Goal: Transaction & Acquisition: Purchase product/service

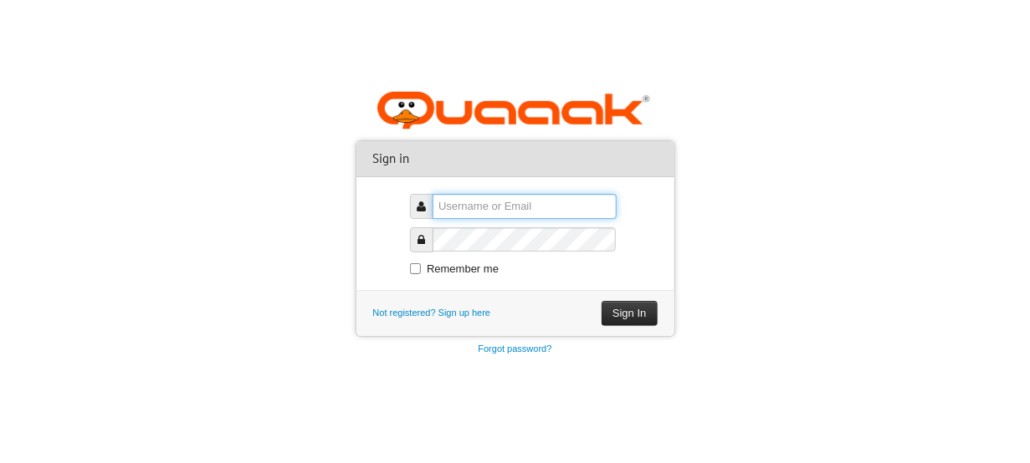
type input "onlinepay"
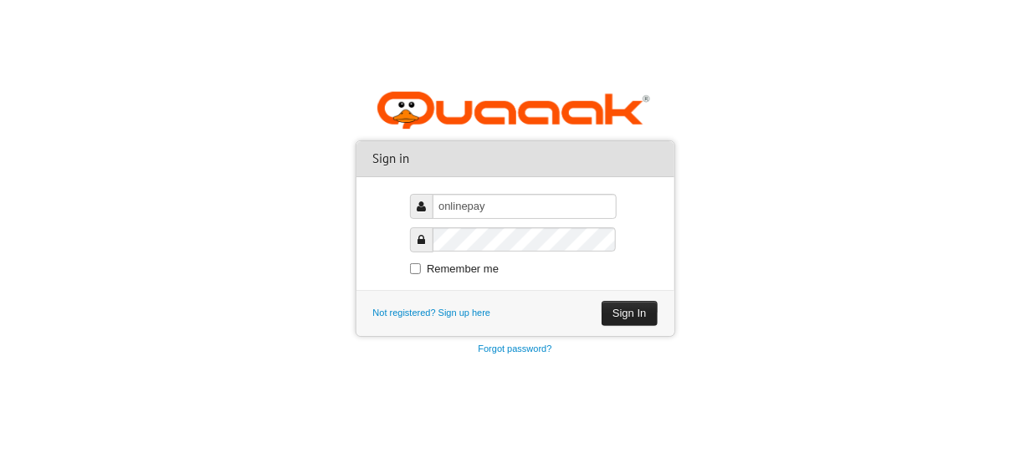
click at [626, 311] on button "Sign In" at bounding box center [628, 313] width 55 height 25
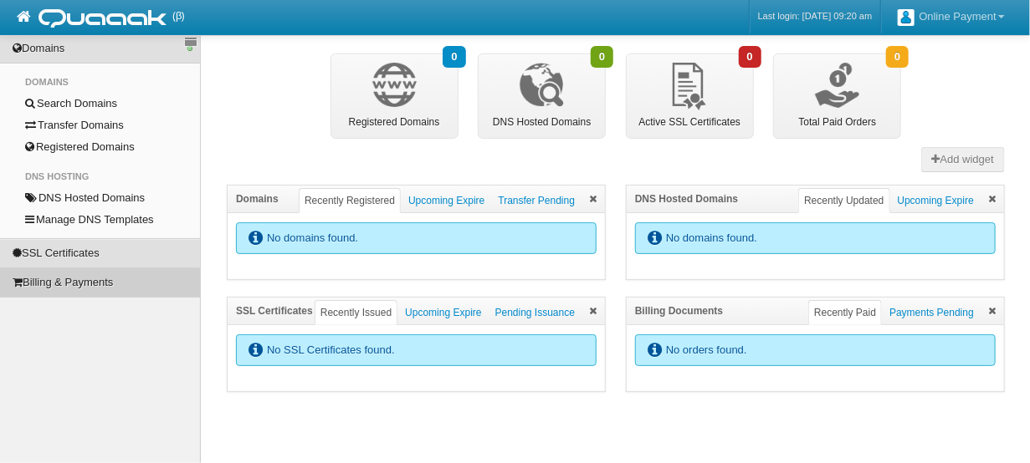
click at [84, 275] on link "Billing & Payments" at bounding box center [100, 283] width 200 height 28
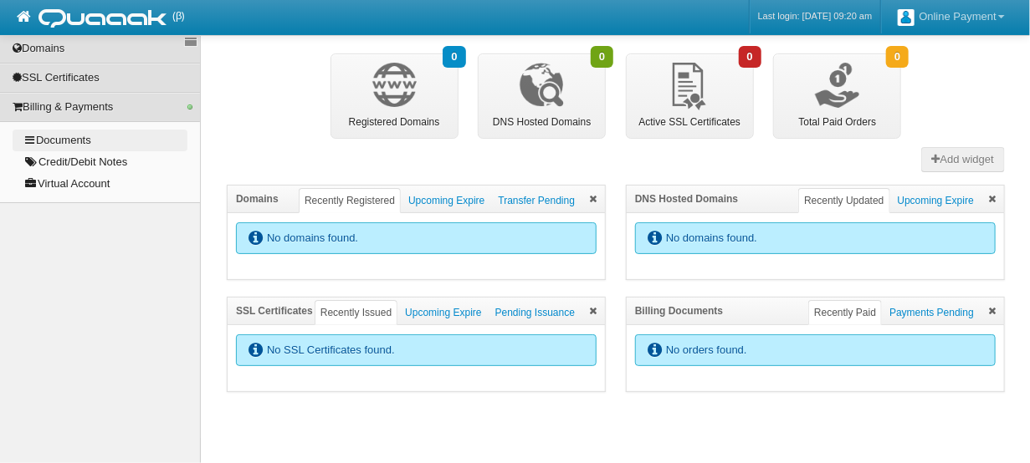
click at [75, 136] on link "Documents" at bounding box center [100, 141] width 175 height 22
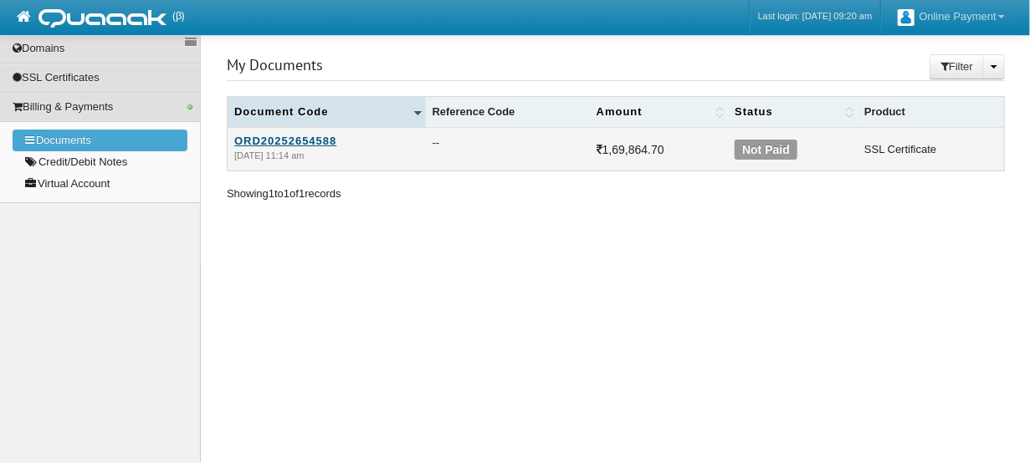
click at [279, 141] on link "ORD20252654588" at bounding box center [326, 141] width 185 height 13
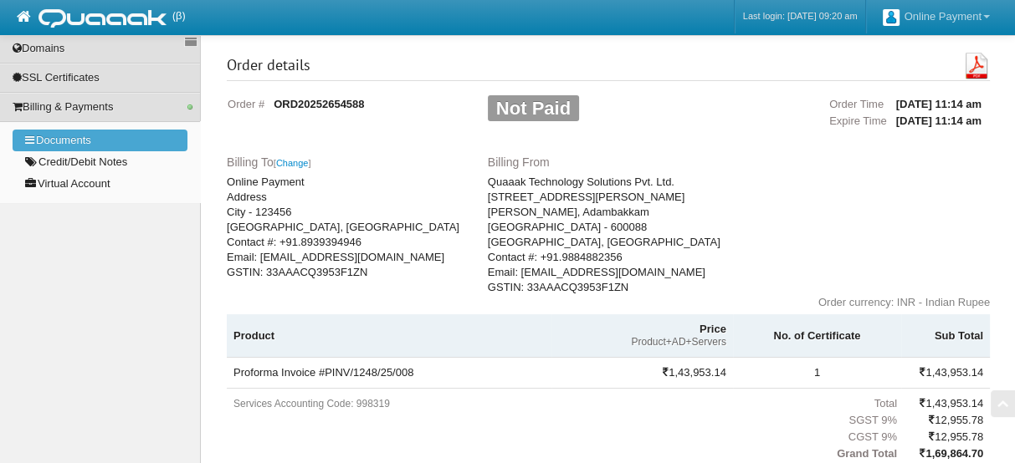
scroll to position [463, 0]
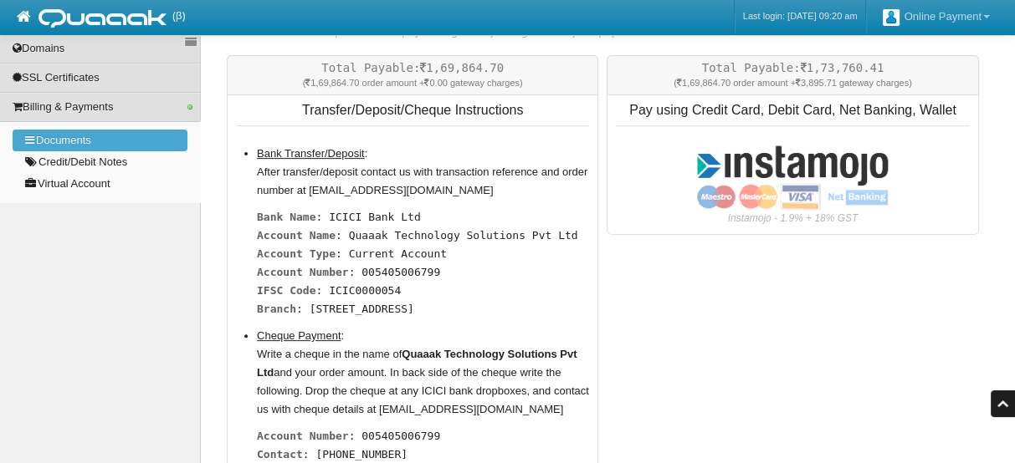
click at [789, 186] on input "image" at bounding box center [792, 178] width 192 height 66
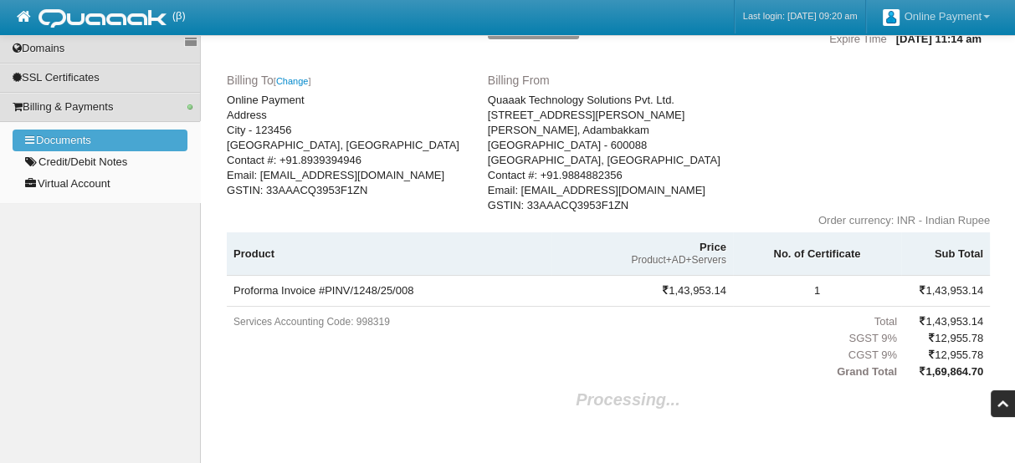
scroll to position [95, 0]
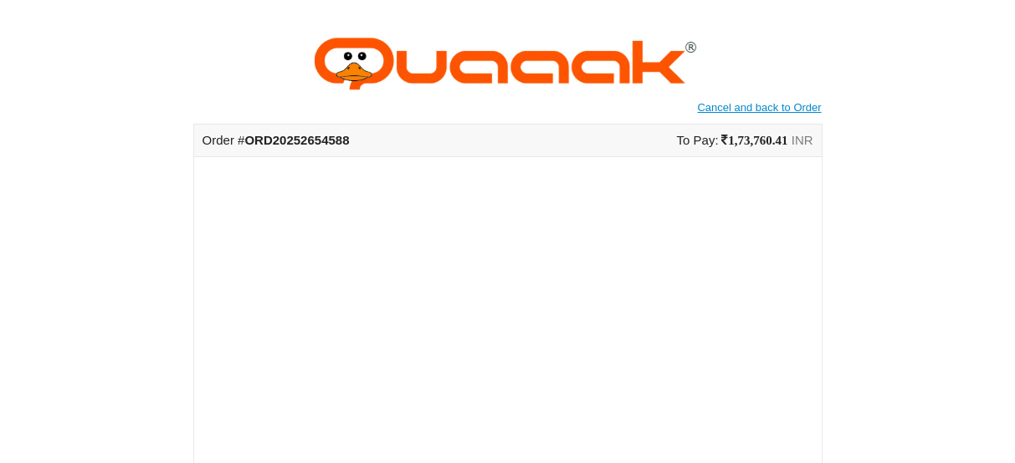
scroll to position [165, 0]
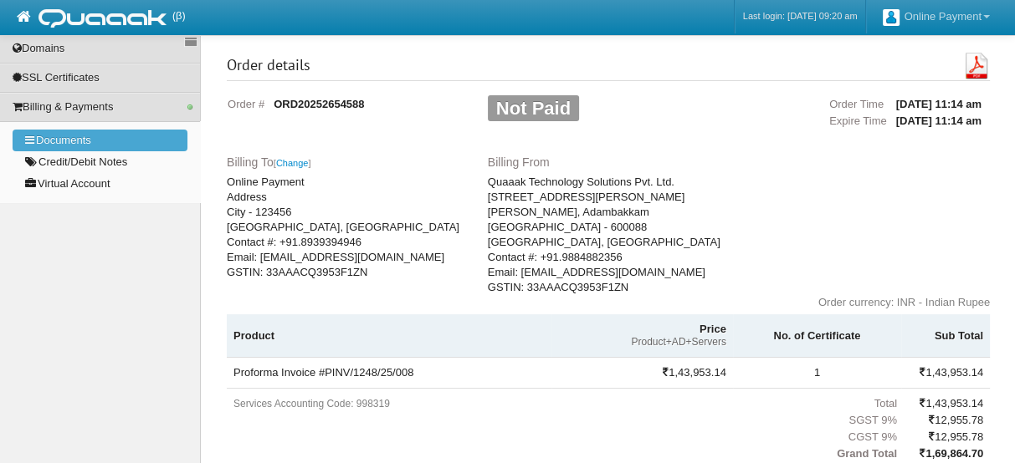
click at [71, 130] on link "Documents" at bounding box center [100, 141] width 175 height 22
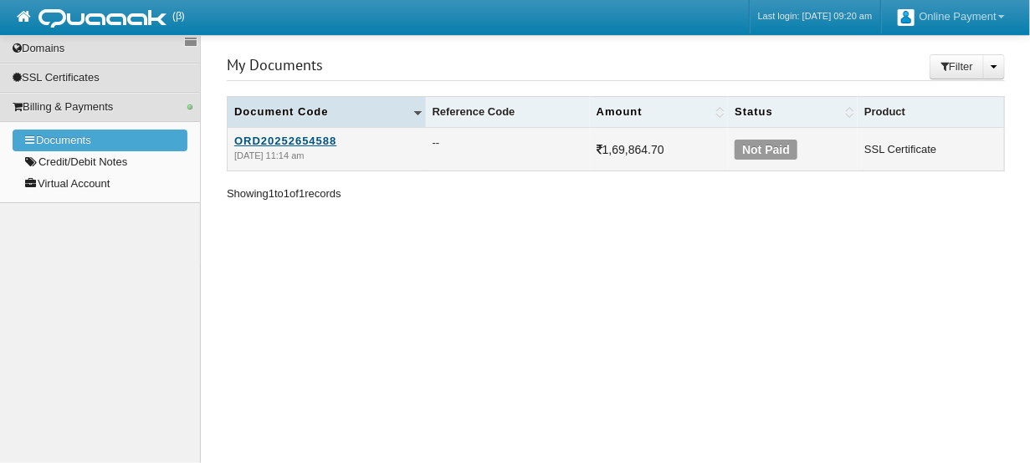
click at [278, 137] on link "ORD20252654588" at bounding box center [326, 141] width 185 height 13
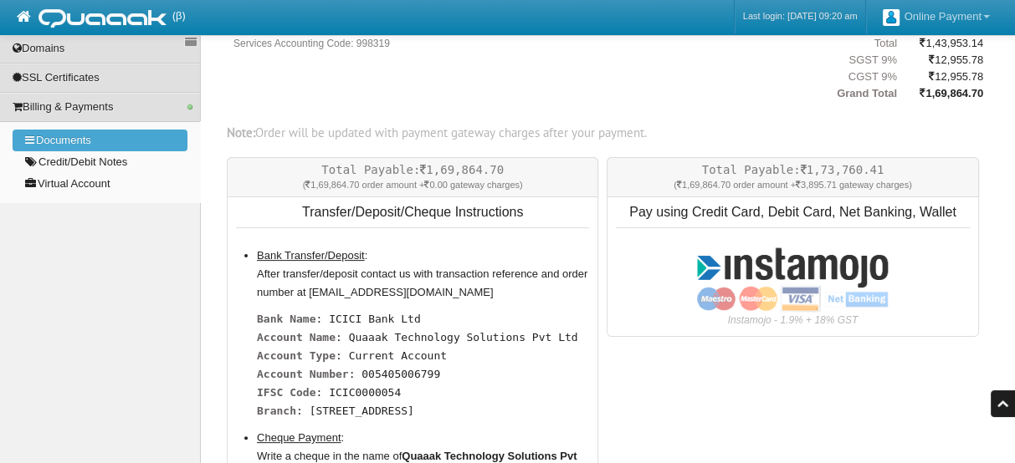
scroll to position [385, 0]
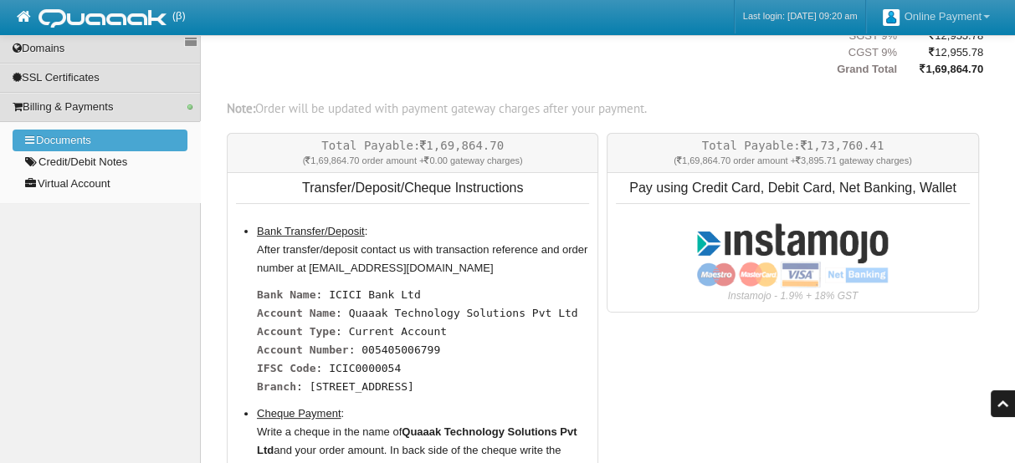
click at [773, 253] on input "image" at bounding box center [792, 256] width 192 height 66
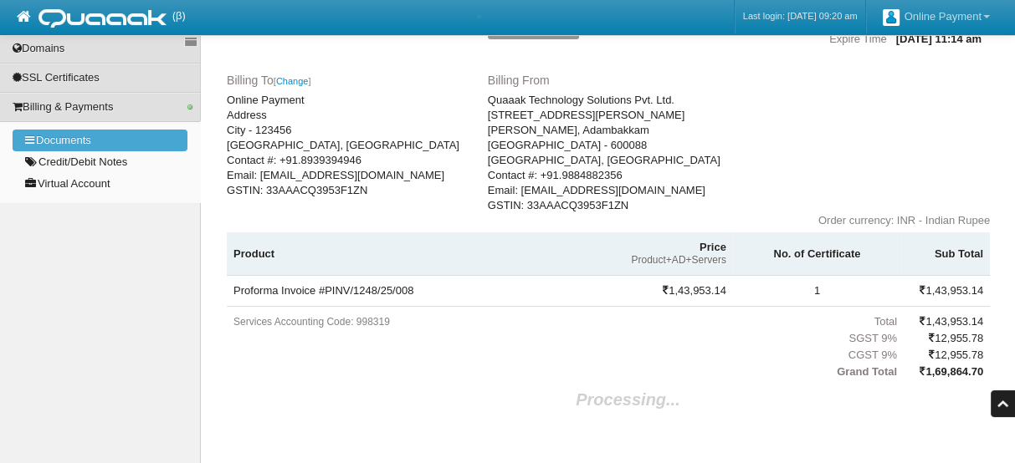
scroll to position [95, 0]
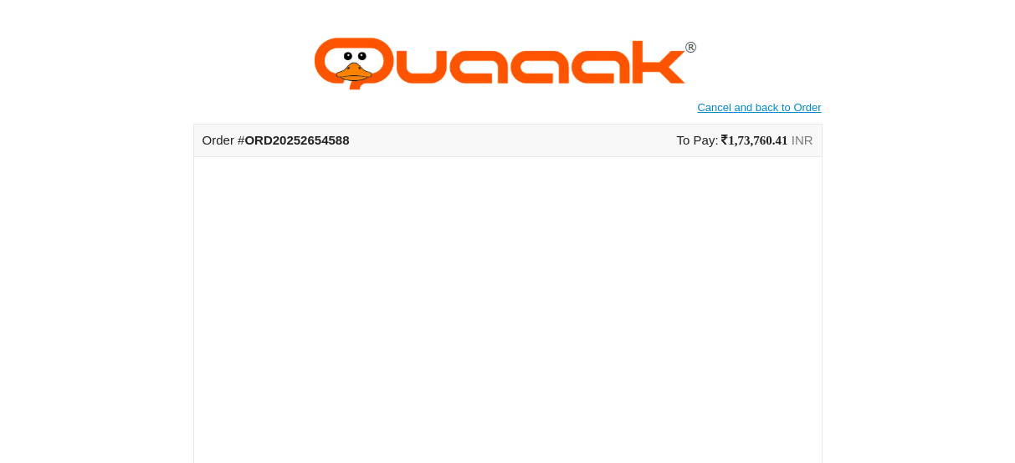
scroll to position [165, 0]
